Goal: Navigation & Orientation: Find specific page/section

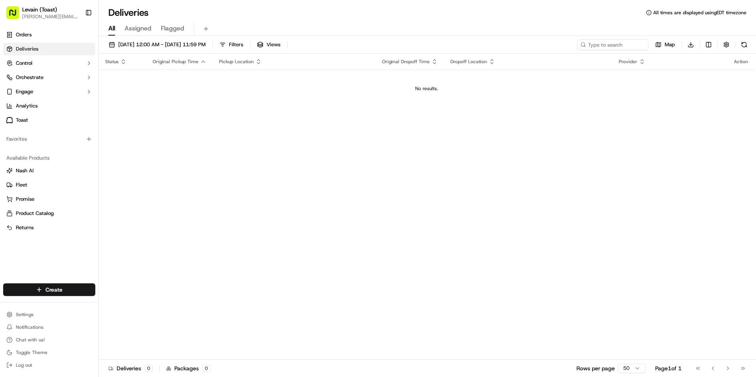
click at [31, 53] on link "Deliveries" at bounding box center [49, 49] width 92 height 13
click at [33, 48] on span "Deliveries" at bounding box center [27, 48] width 23 height 7
click at [21, 45] on link "Deliveries" at bounding box center [49, 49] width 92 height 13
click at [28, 65] on span "Control" at bounding box center [24, 63] width 17 height 7
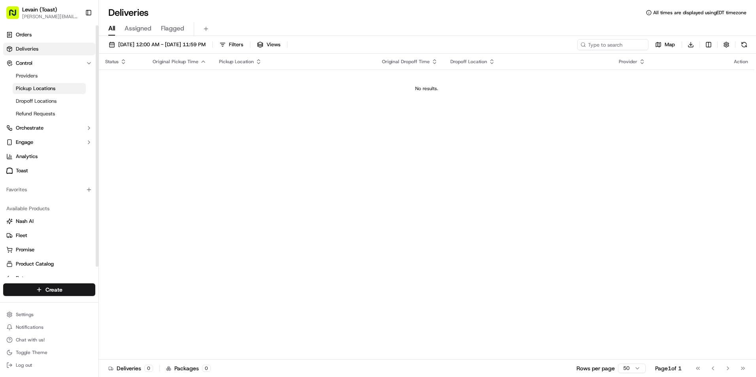
click at [36, 87] on span "Pickup Locations" at bounding box center [36, 88] width 40 height 7
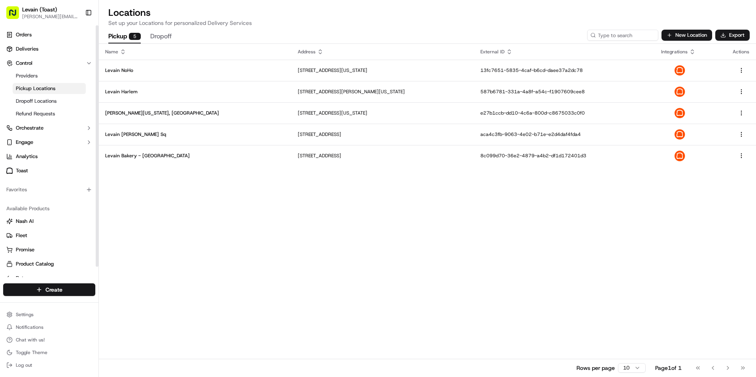
click at [36, 87] on span "Pickup Locations" at bounding box center [36, 88] width 40 height 7
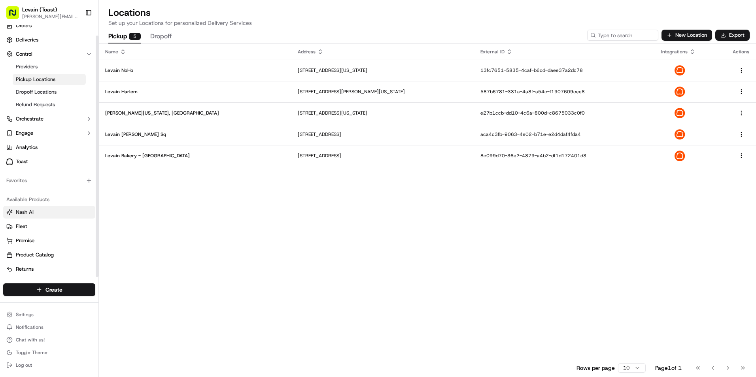
scroll to position [11, 0]
click at [47, 294] on html "Levain (Toast) [PERSON_NAME][EMAIL_ADDRESS][PERSON_NAME][DOMAIN_NAME] Toggle Si…" at bounding box center [378, 188] width 756 height 377
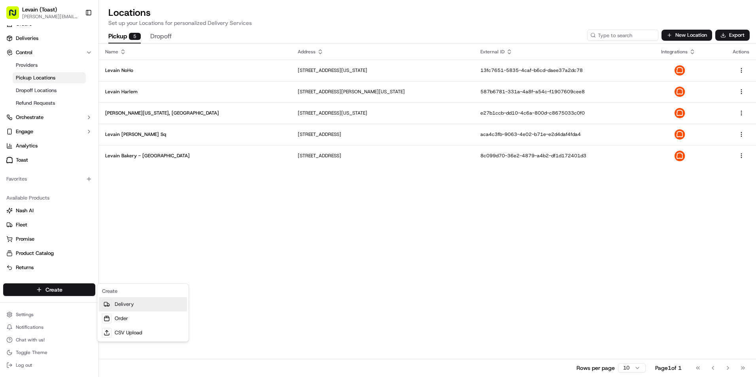
click at [129, 304] on link "Delivery" at bounding box center [143, 304] width 88 height 14
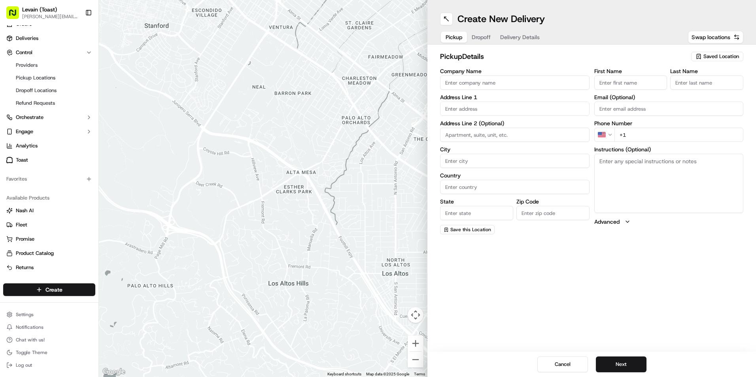
click at [482, 38] on span "Dropoff" at bounding box center [481, 37] width 19 height 8
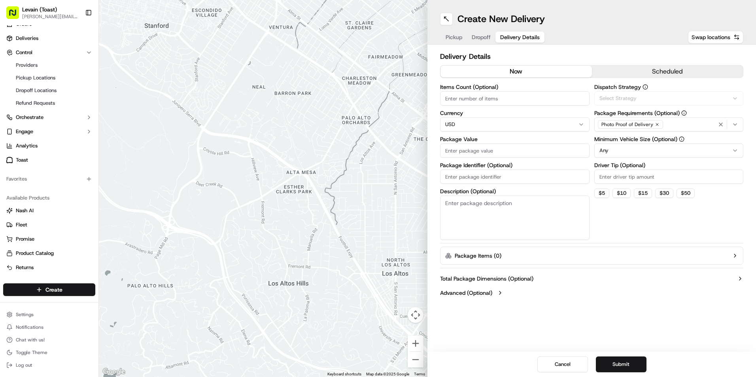
click at [521, 39] on span "Delivery Details" at bounding box center [520, 37] width 40 height 8
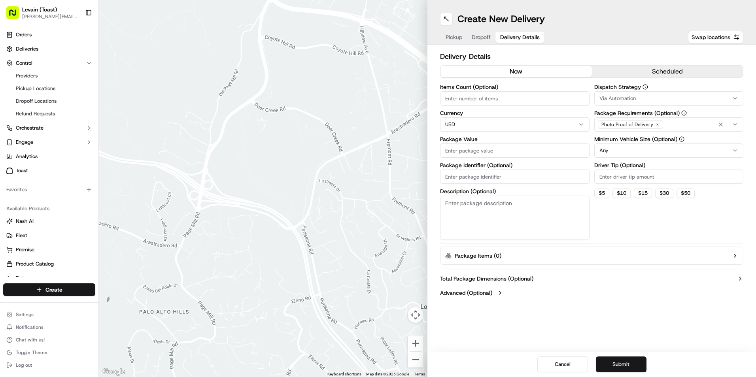
click at [459, 34] on span "Pickup" at bounding box center [454, 37] width 17 height 8
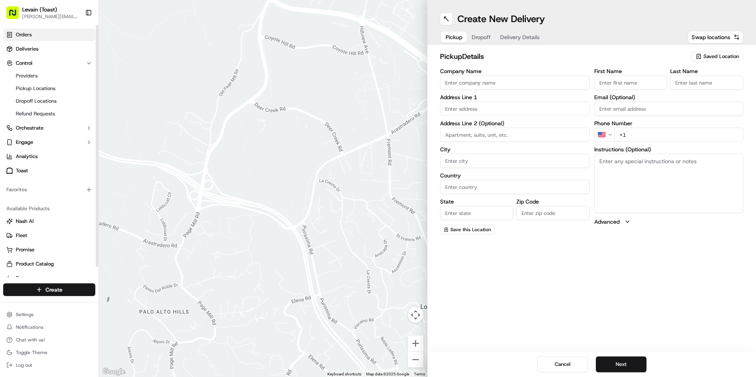
click at [22, 30] on link "Orders" at bounding box center [49, 34] width 92 height 13
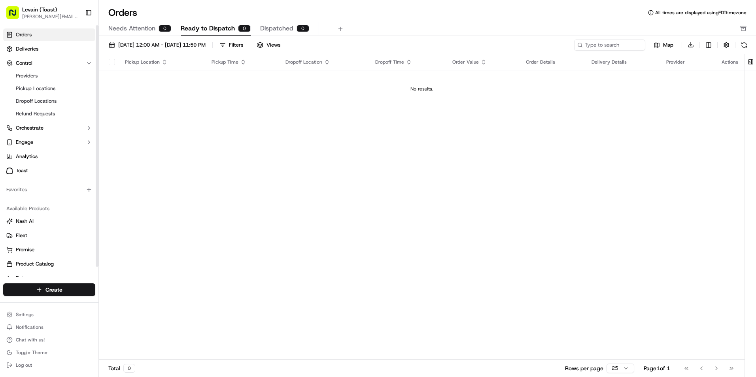
click at [39, 9] on span "Levain (Toast)" at bounding box center [39, 10] width 35 height 8
click at [154, 30] on span "Needs Attention" at bounding box center [131, 28] width 47 height 9
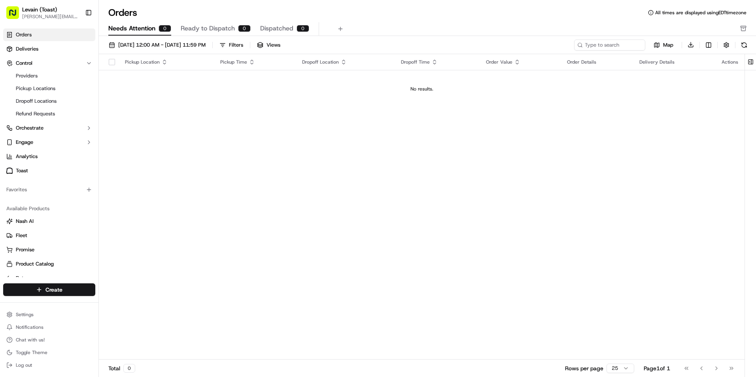
click at [283, 29] on span "Dispatched" at bounding box center [276, 28] width 33 height 9
click at [36, 35] on link "Orders" at bounding box center [49, 34] width 92 height 13
click at [34, 4] on button "Levain (Toast) [PERSON_NAME][EMAIL_ADDRESS][PERSON_NAME][DOMAIN_NAME]" at bounding box center [42, 12] width 79 height 19
click at [33, 7] on span "Levain (Toast)" at bounding box center [39, 10] width 35 height 8
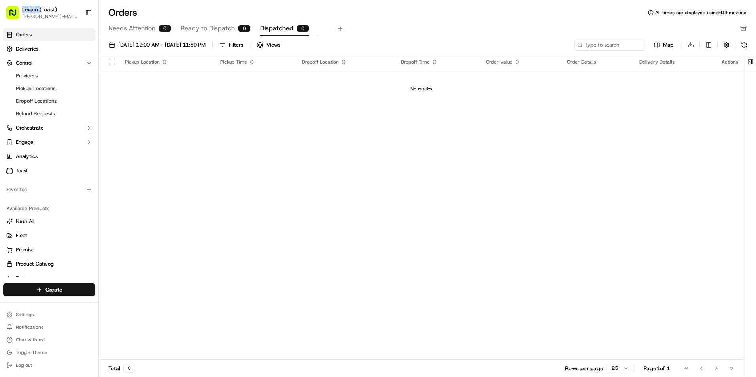
click at [33, 7] on span "Levain (Toast)" at bounding box center [39, 10] width 35 height 8
click at [41, 318] on html "Levain (Toast) [PERSON_NAME][EMAIL_ADDRESS][PERSON_NAME][DOMAIN_NAME] Toggle Si…" at bounding box center [378, 188] width 756 height 377
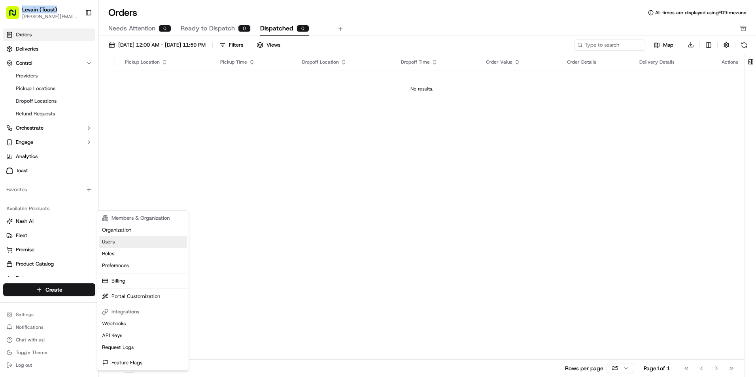
click at [113, 242] on link "Users" at bounding box center [143, 242] width 88 height 12
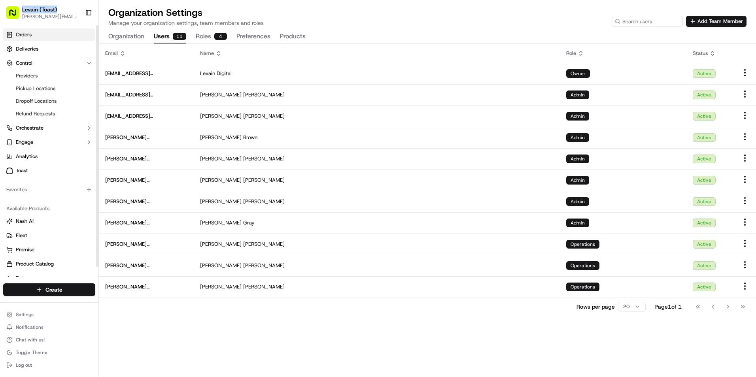
click at [18, 35] on span "Orders" at bounding box center [24, 34] width 16 height 7
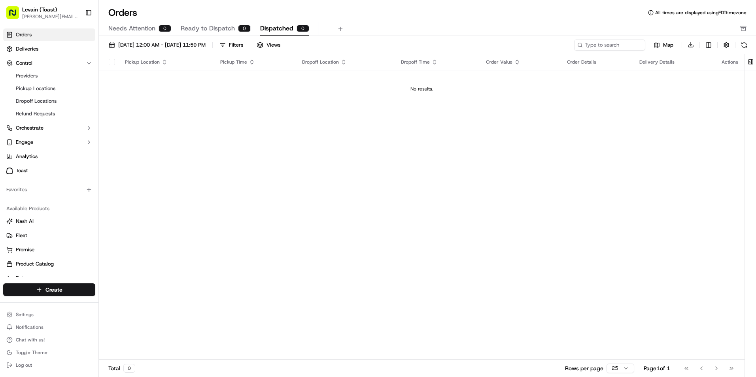
click at [135, 61] on div "Pickup Location" at bounding box center [166, 62] width 83 height 6
click at [135, 32] on span "Needs Attention" at bounding box center [131, 28] width 47 height 9
click at [29, 47] on span "Deliveries" at bounding box center [27, 48] width 23 height 7
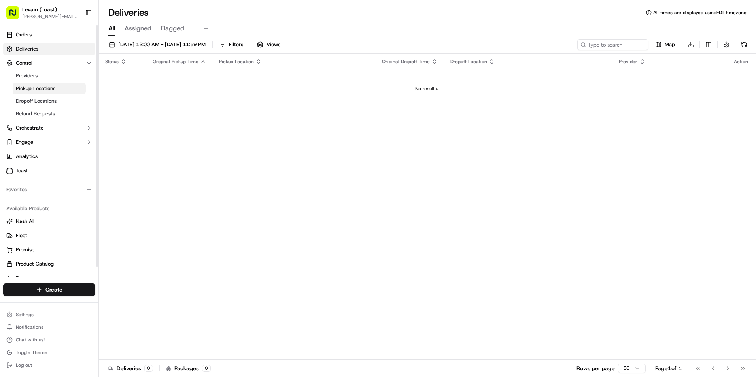
click at [24, 85] on span "Pickup Locations" at bounding box center [36, 88] width 40 height 7
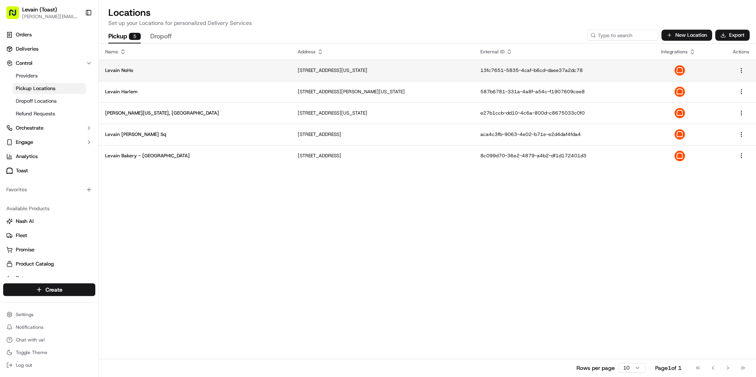
click at [125, 67] on p "Levain NoHo" at bounding box center [195, 70] width 180 height 6
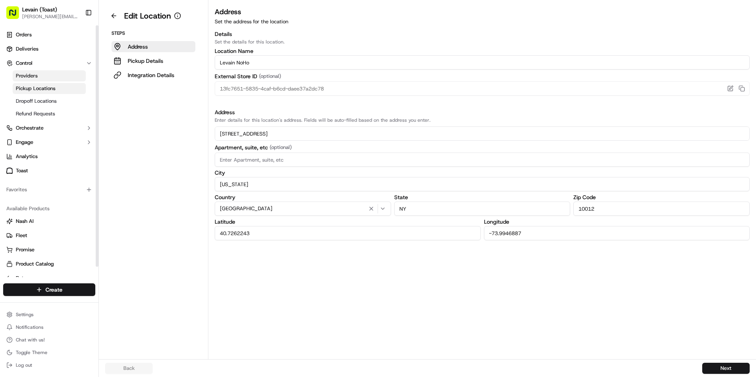
click at [30, 72] on link "Providers" at bounding box center [49, 75] width 73 height 11
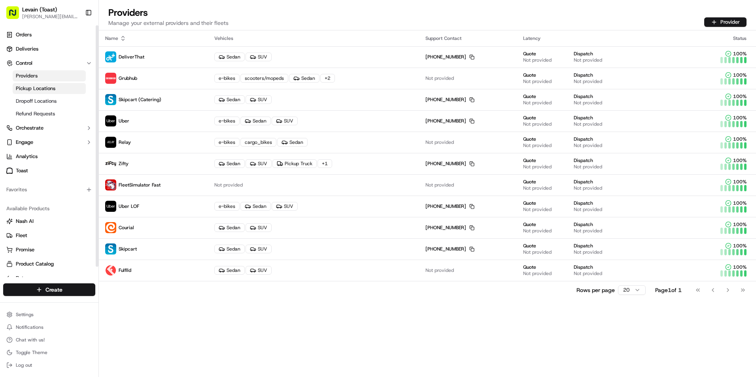
click at [49, 85] on span "Pickup Locations" at bounding box center [36, 88] width 40 height 7
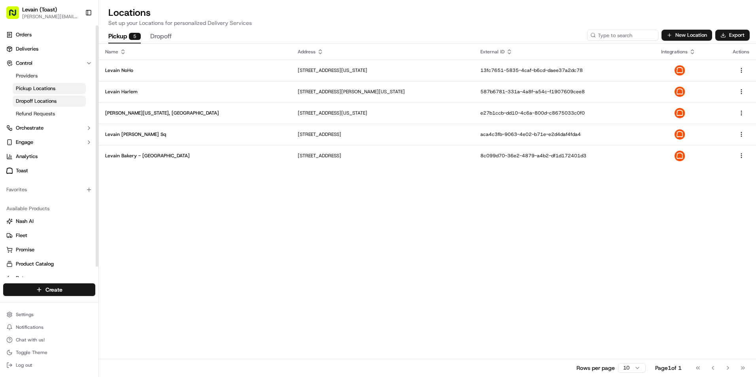
click at [45, 102] on span "Dropoff Locations" at bounding box center [36, 101] width 41 height 7
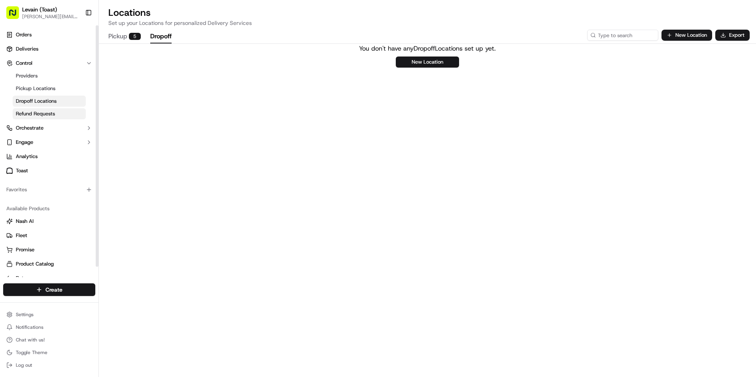
click at [46, 111] on span "Refund Requests" at bounding box center [35, 113] width 39 height 7
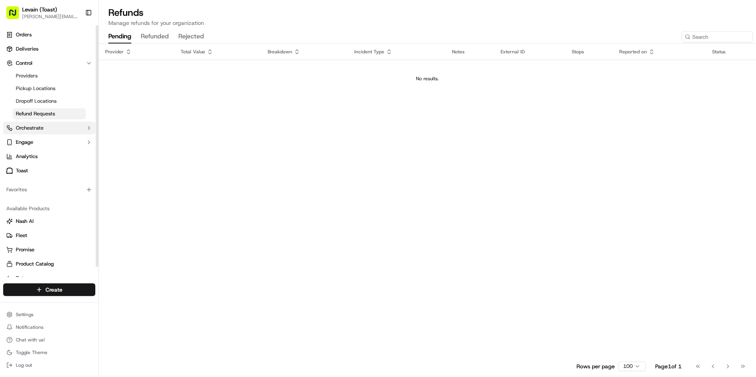
click at [25, 133] on button "Orchestrate" at bounding box center [49, 128] width 92 height 13
click at [25, 127] on span "Orchestrate" at bounding box center [30, 128] width 28 height 7
click at [26, 142] on span "Engage" at bounding box center [24, 142] width 17 height 7
click at [32, 154] on span "Analytics" at bounding box center [27, 156] width 22 height 7
